Goal: Task Accomplishment & Management: Use online tool/utility

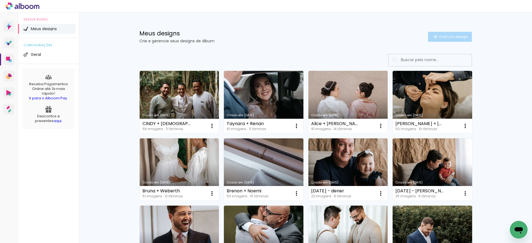
click at [447, 37] on span "Criar um design" at bounding box center [453, 37] width 29 height 4
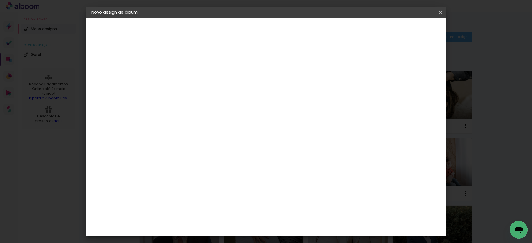
click at [182, 73] on input at bounding box center [182, 74] width 0 height 9
type input "GI + TIAGO"
type paper-input "GI + TIAGO"
click at [0, 0] on slot "Avançar" at bounding box center [0, 0] width 0 height 0
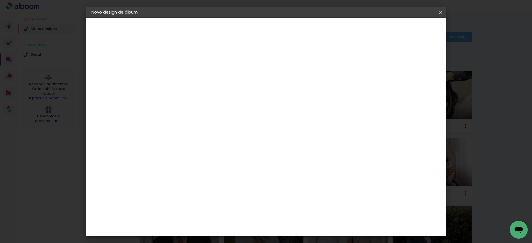
click at [194, 214] on div "RedLab" at bounding box center [186, 216] width 16 height 4
click at [286, 27] on paper-button "Avançar" at bounding box center [271, 29] width 27 height 9
click at [240, 236] on span "20 × 30 cm" at bounding box center [229, 243] width 21 height 15
click at [0, 0] on slot "Avançar" at bounding box center [0, 0] width 0 height 0
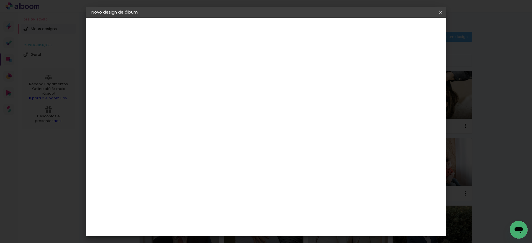
click at [350, 57] on paper-checkbox "Mostrar sangria" at bounding box center [330, 60] width 42 height 7
type paper-checkbox "on"
click at [345, 28] on span "Iniciar design" at bounding box center [332, 29] width 25 height 4
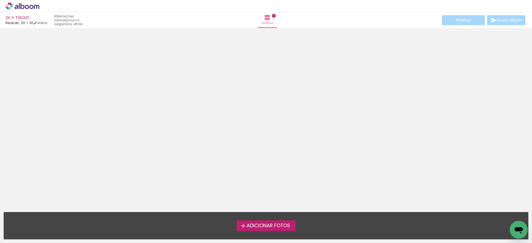
click at [269, 225] on span "Adicionar Fotos" at bounding box center [268, 226] width 43 height 5
click at [0, 0] on input "file" at bounding box center [0, 0] width 0 height 0
